Goal: Task Accomplishment & Management: Manage account settings

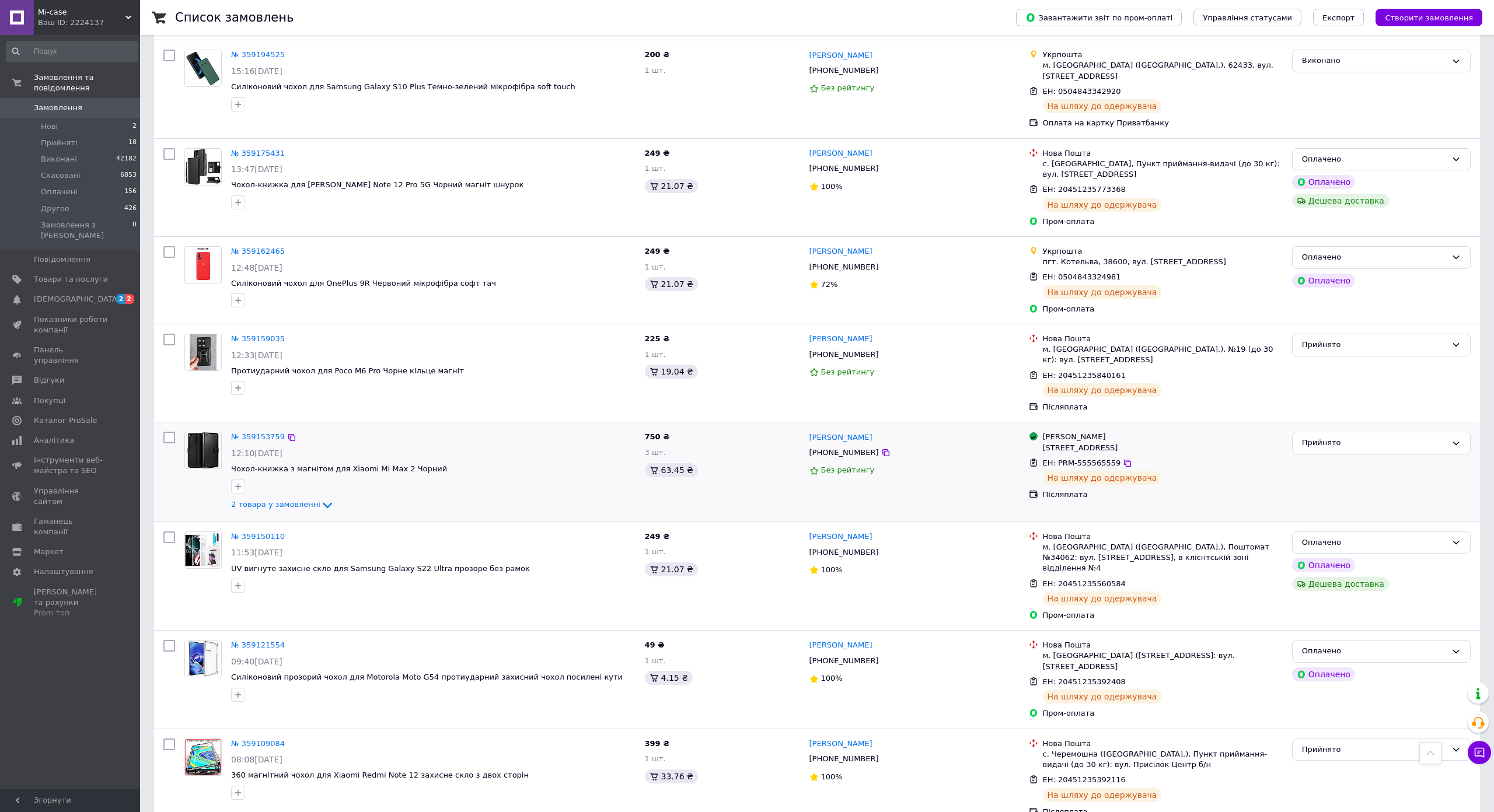
scroll to position [1495, 0]
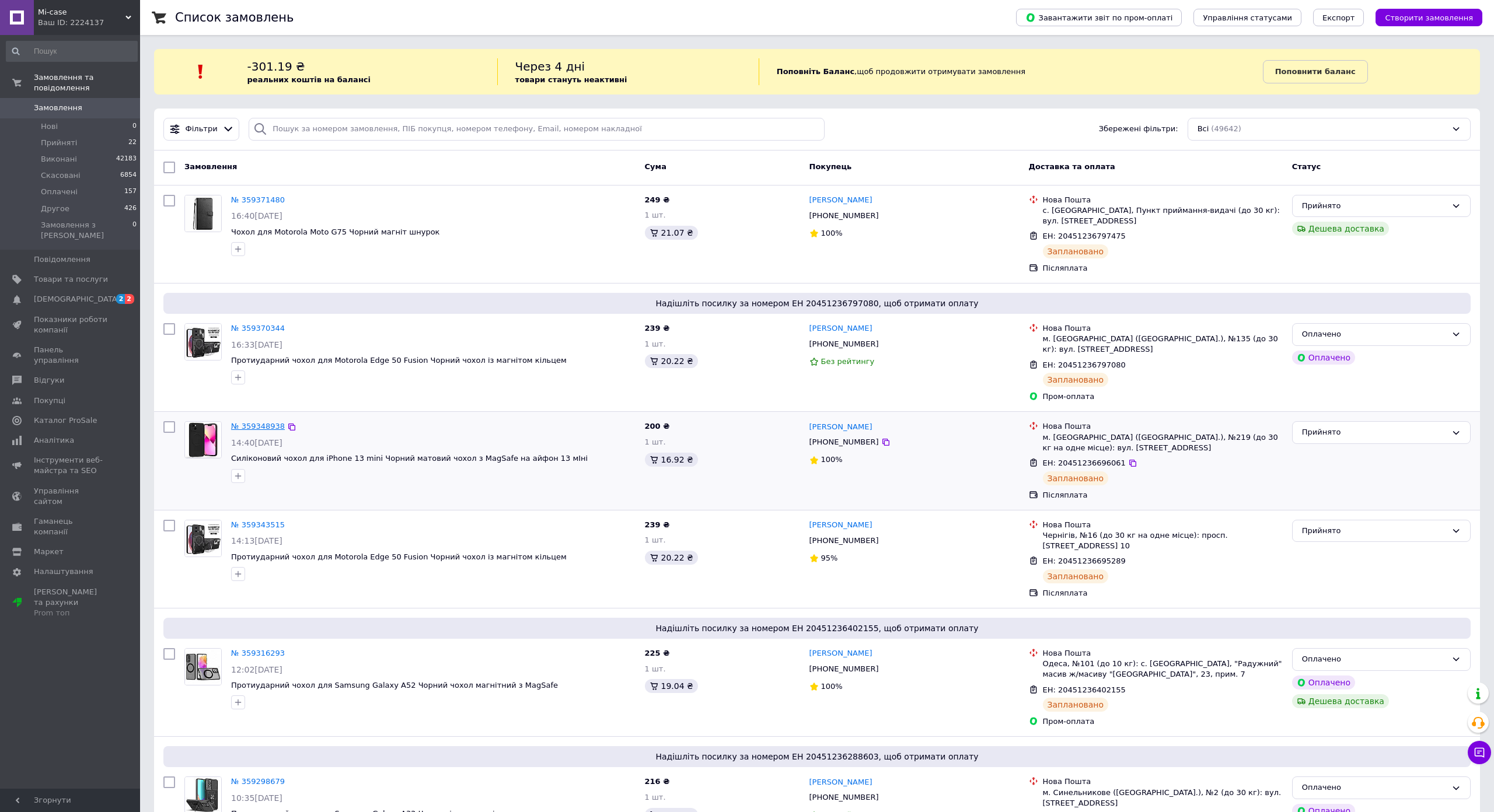
click at [262, 422] on link "№ 359348938" at bounding box center [258, 426] width 54 height 9
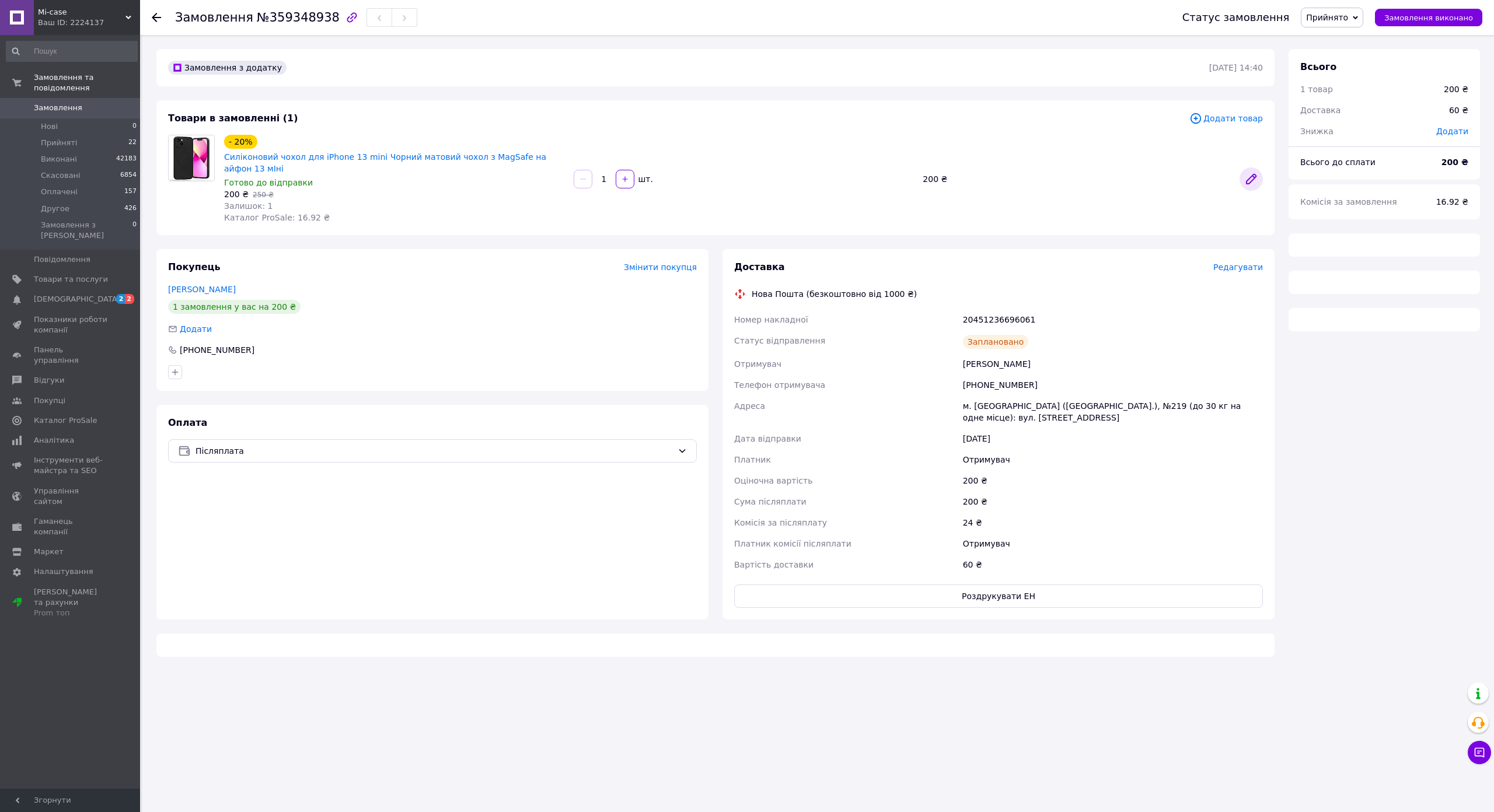
click at [1254, 172] on icon at bounding box center [1252, 179] width 14 height 14
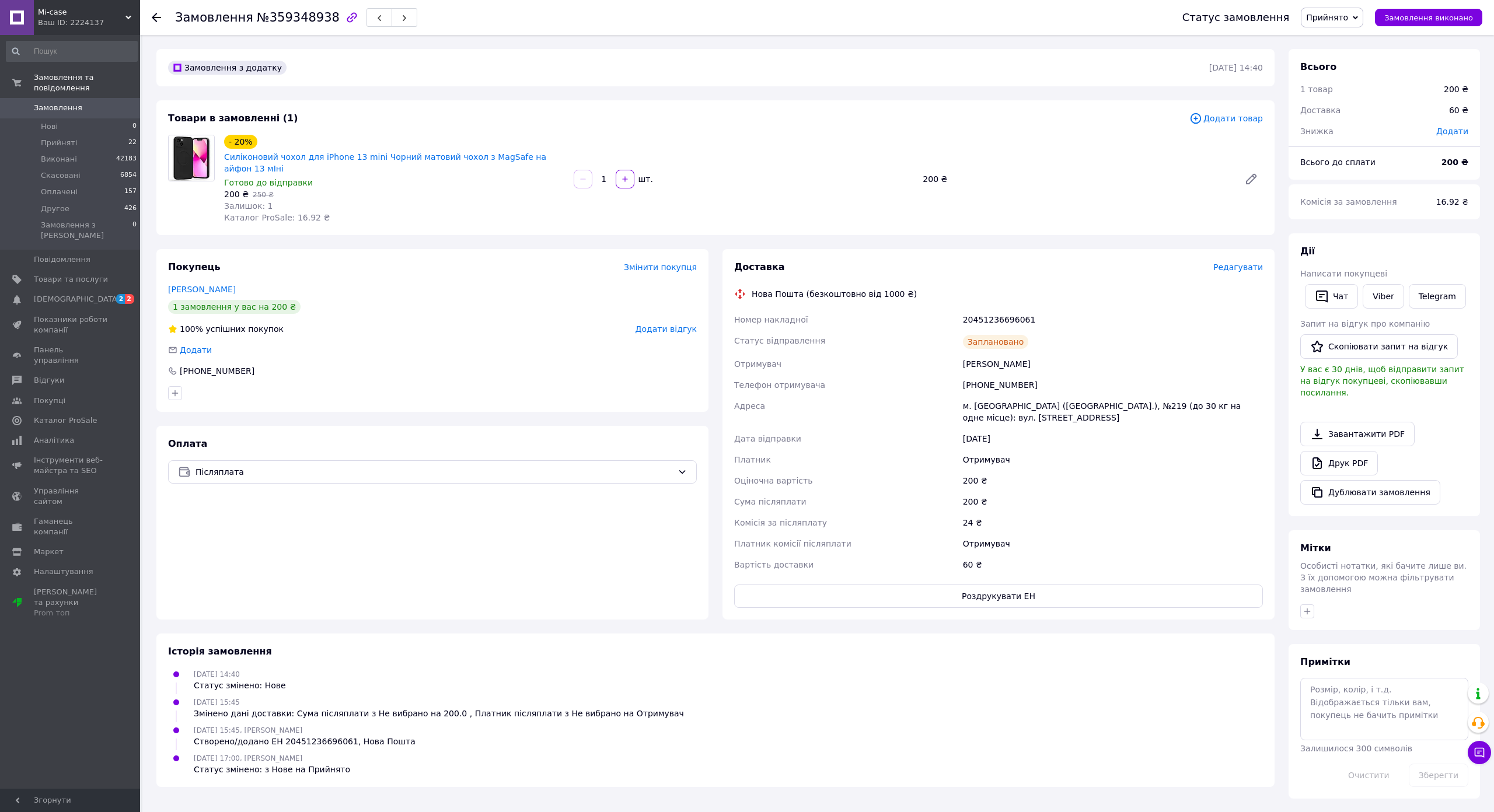
click at [77, 11] on span "Mi-case" at bounding box center [82, 12] width 87 height 11
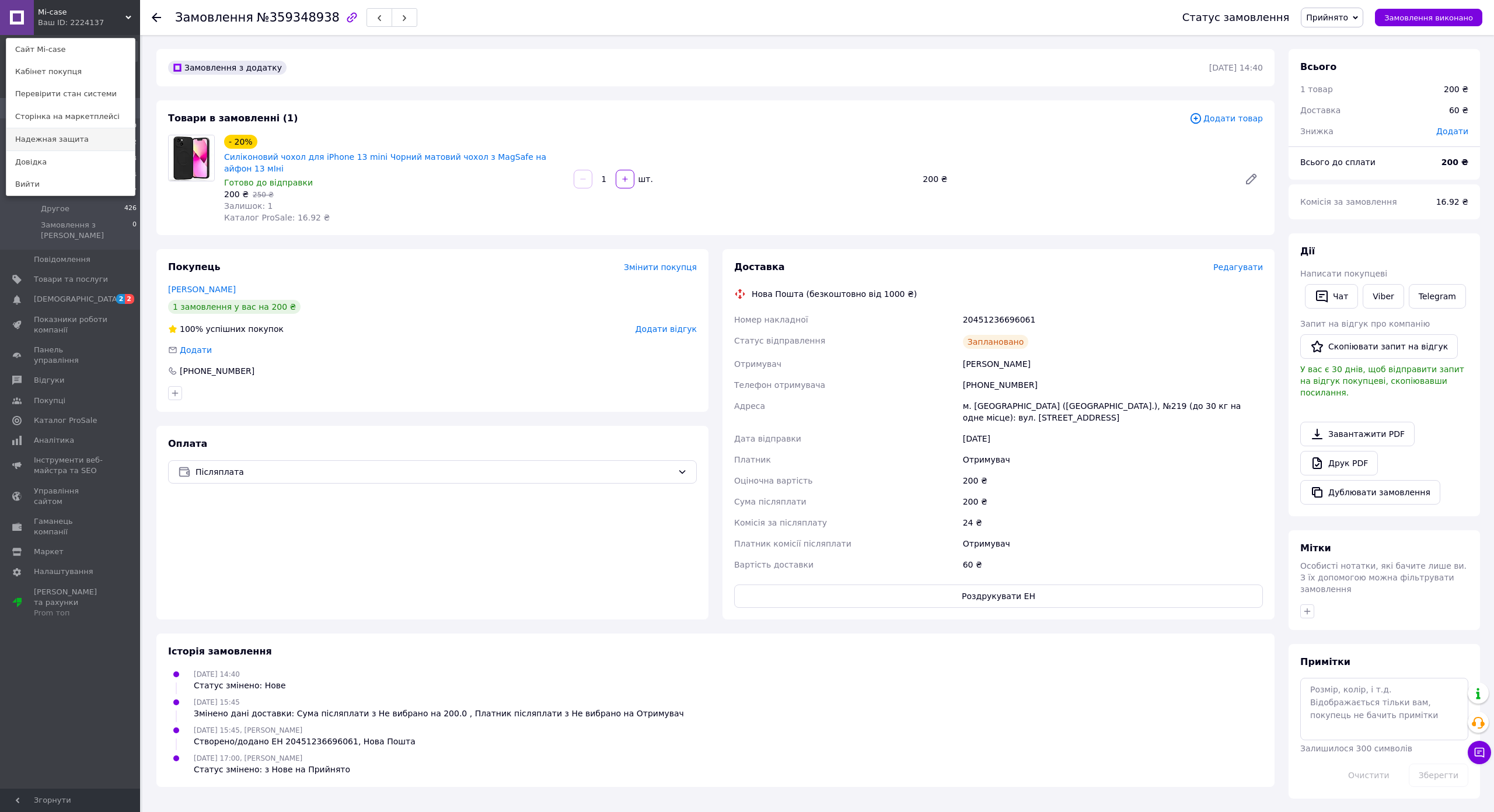
click at [56, 142] on link "Надежная защита" at bounding box center [71, 139] width 129 height 22
